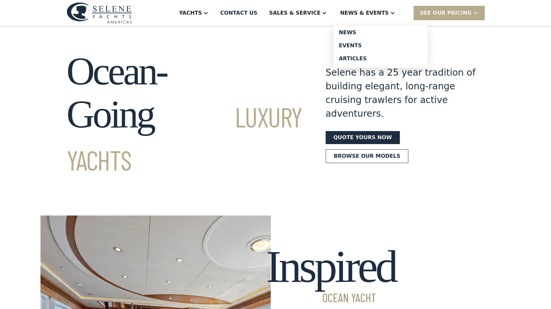
click at [360, 10] on div "News & EVENTS" at bounding box center [364, 13] width 49 height 8
click at [360, 13] on div "News & EVENTS" at bounding box center [364, 13] width 49 height 8
click at [360, 45] on div "Events" at bounding box center [381, 45] width 84 height 5
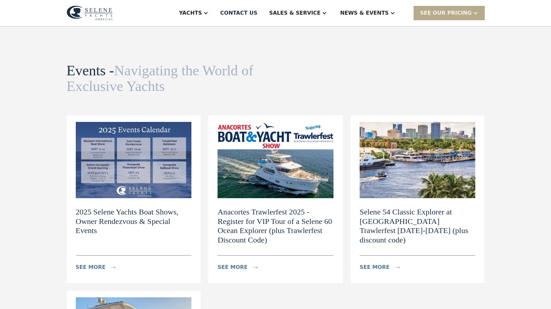
click at [165, 168] on img at bounding box center [134, 160] width 116 height 76
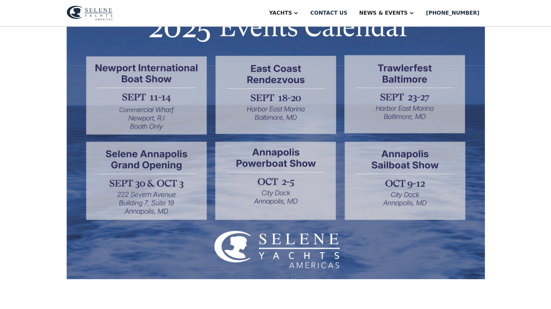
scroll to position [224, 0]
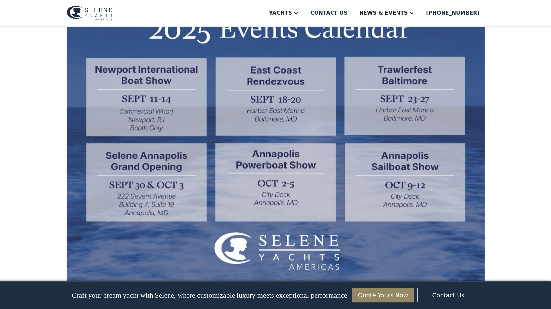
click at [352, 188] on img at bounding box center [276, 138] width 418 height 285
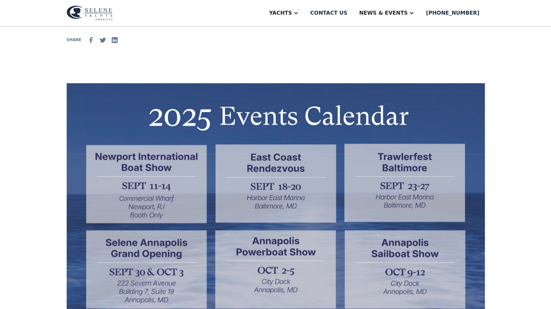
scroll to position [127, 0]
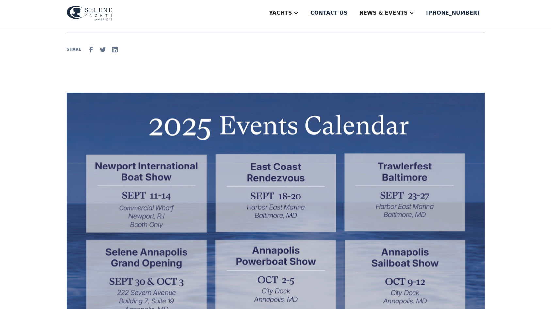
click at [390, 179] on img at bounding box center [276, 235] width 418 height 285
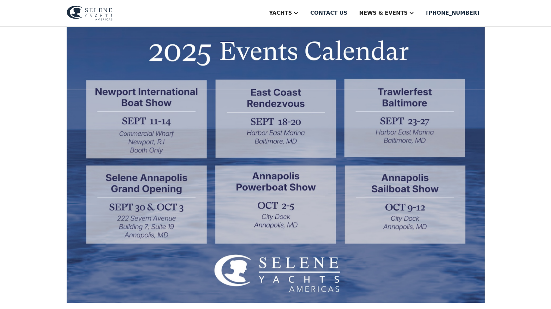
scroll to position [200, 0]
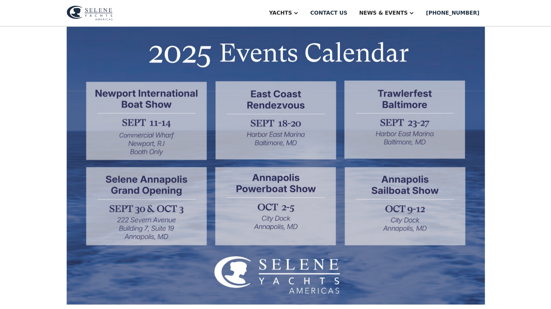
click at [239, 119] on img at bounding box center [276, 162] width 418 height 285
click at [238, 119] on img at bounding box center [276, 162] width 418 height 285
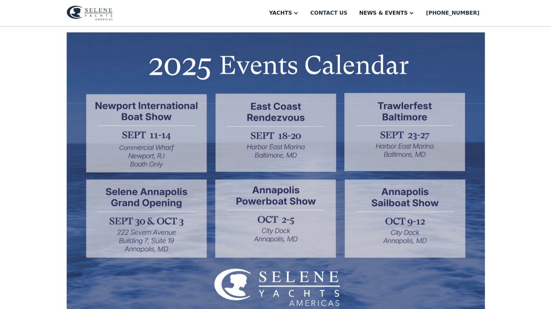
scroll to position [188, 0]
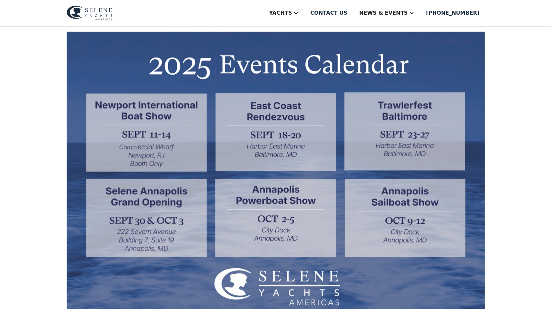
click at [407, 118] on img at bounding box center [276, 174] width 418 height 285
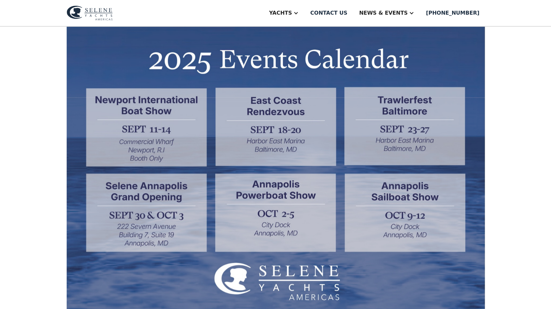
scroll to position [194, 0]
